Goal: Transaction & Acquisition: Subscribe to service/newsletter

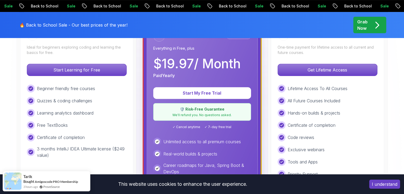
scroll to position [128, 0]
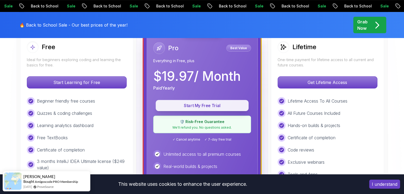
scroll to position [163, 0]
click at [194, 110] on button "Start My Free Trial" at bounding box center [202, 105] width 93 height 11
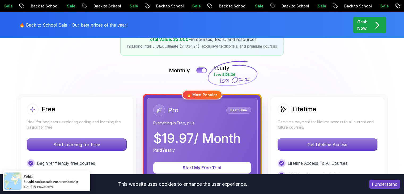
scroll to position [155, 0]
